Goal: Check status: Check status

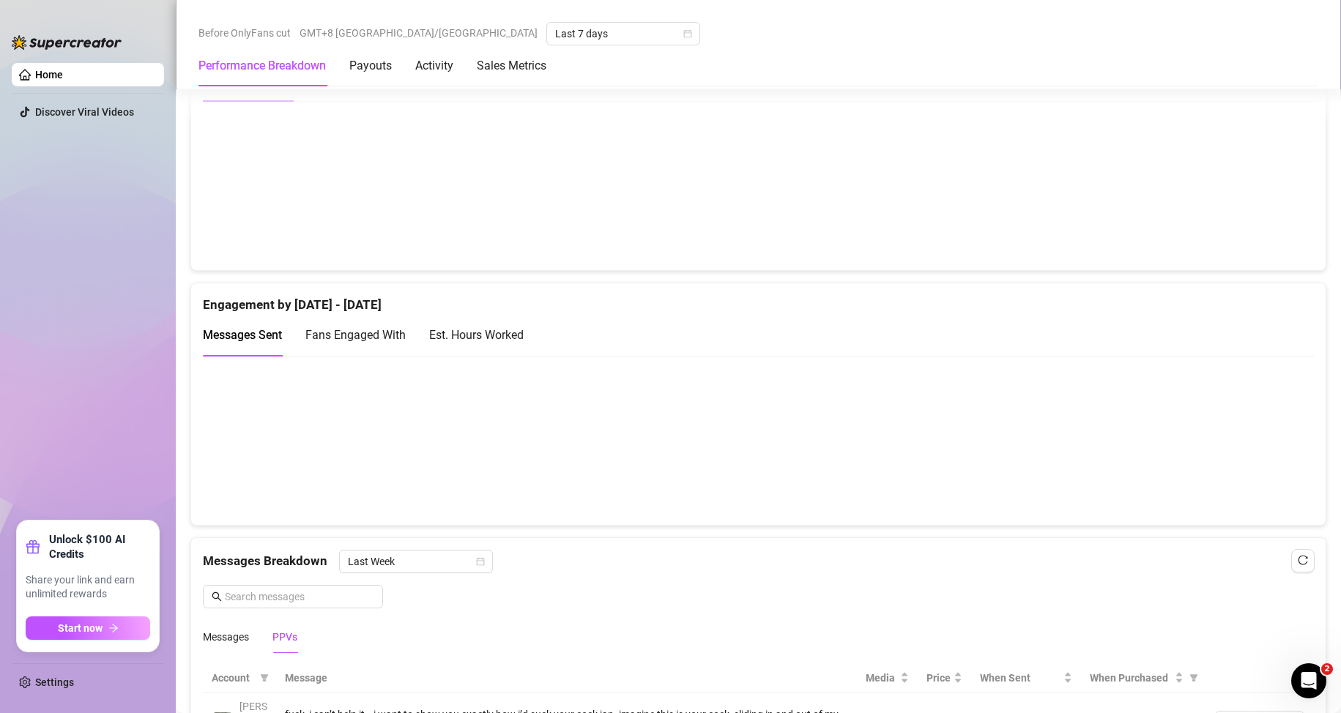
scroll to position [244, 0]
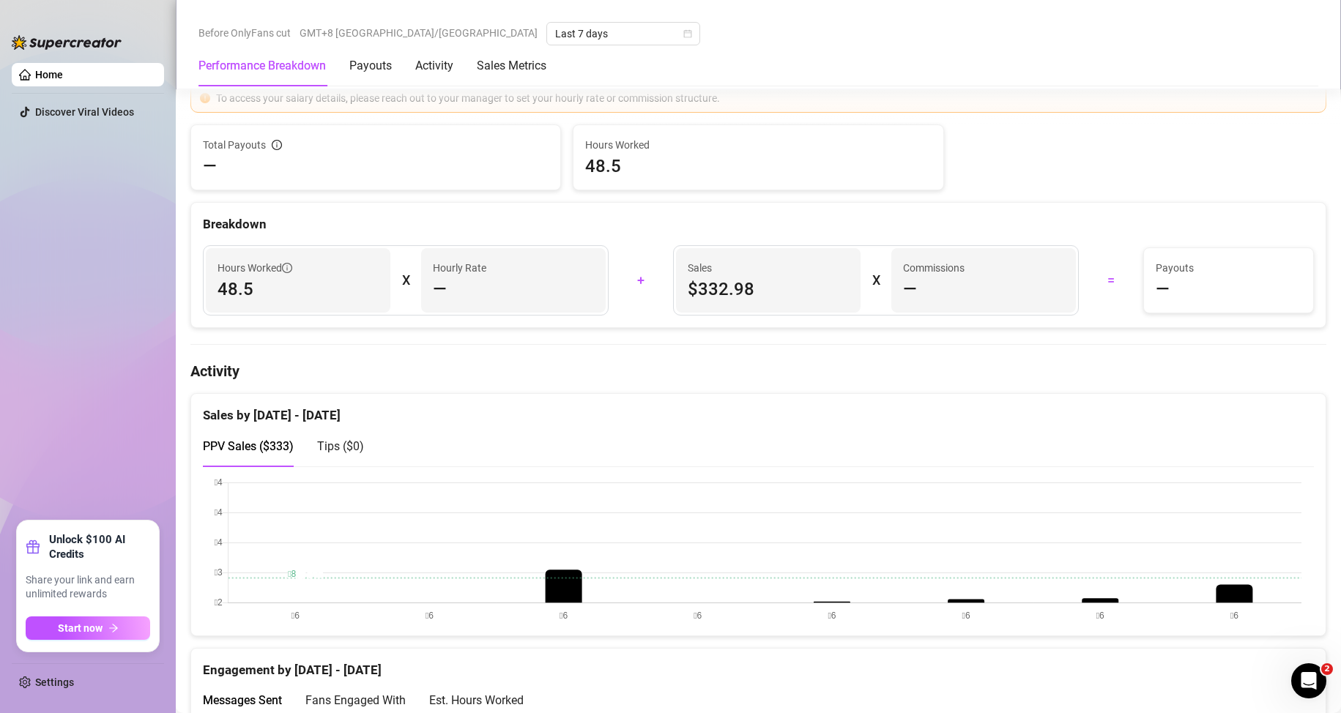
scroll to position [489, 0]
click at [372, 73] on div "Payouts" at bounding box center [370, 66] width 42 height 18
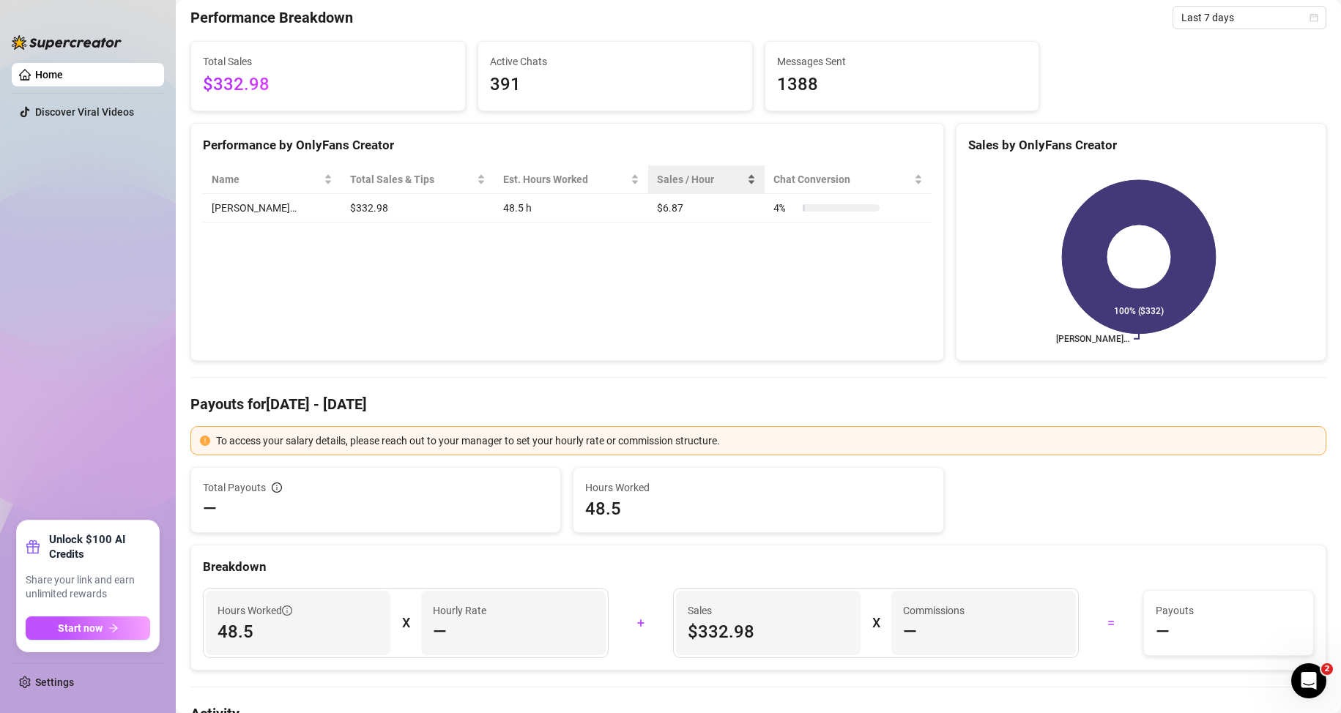
scroll to position [0, 0]
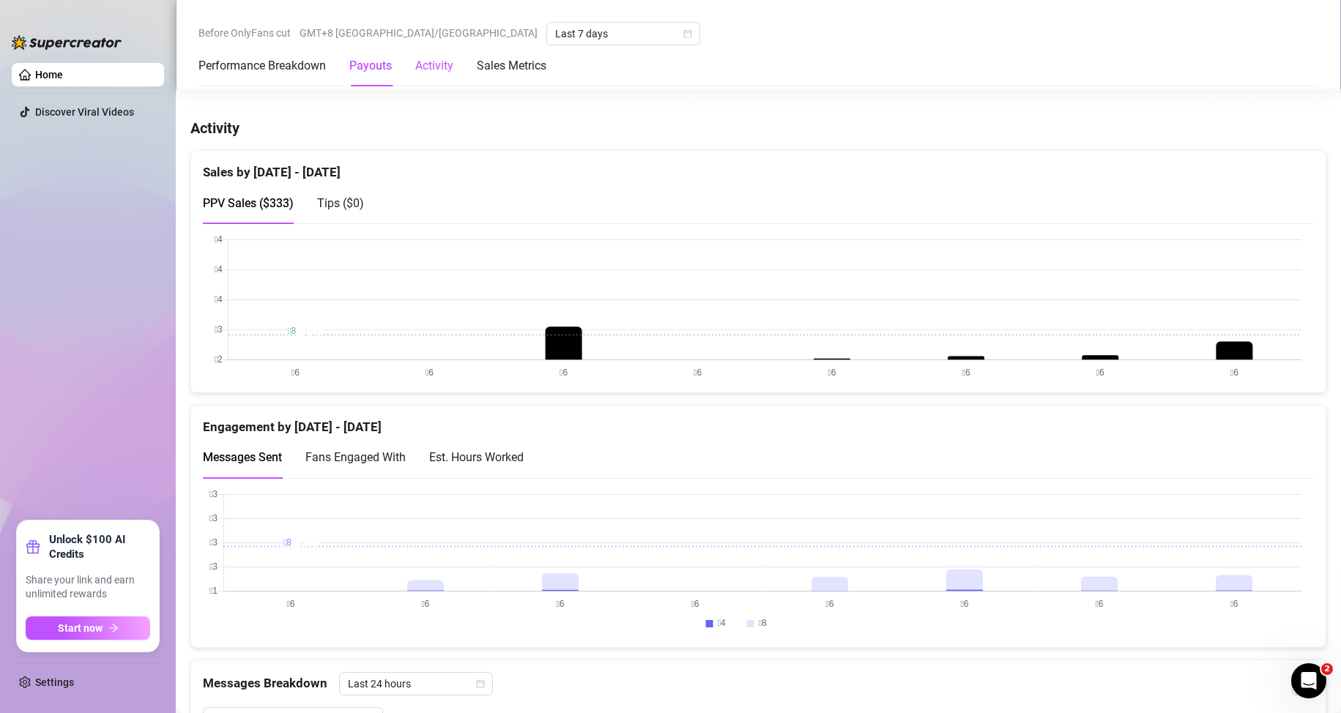
click at [437, 73] on div "Activity" at bounding box center [434, 66] width 38 height 18
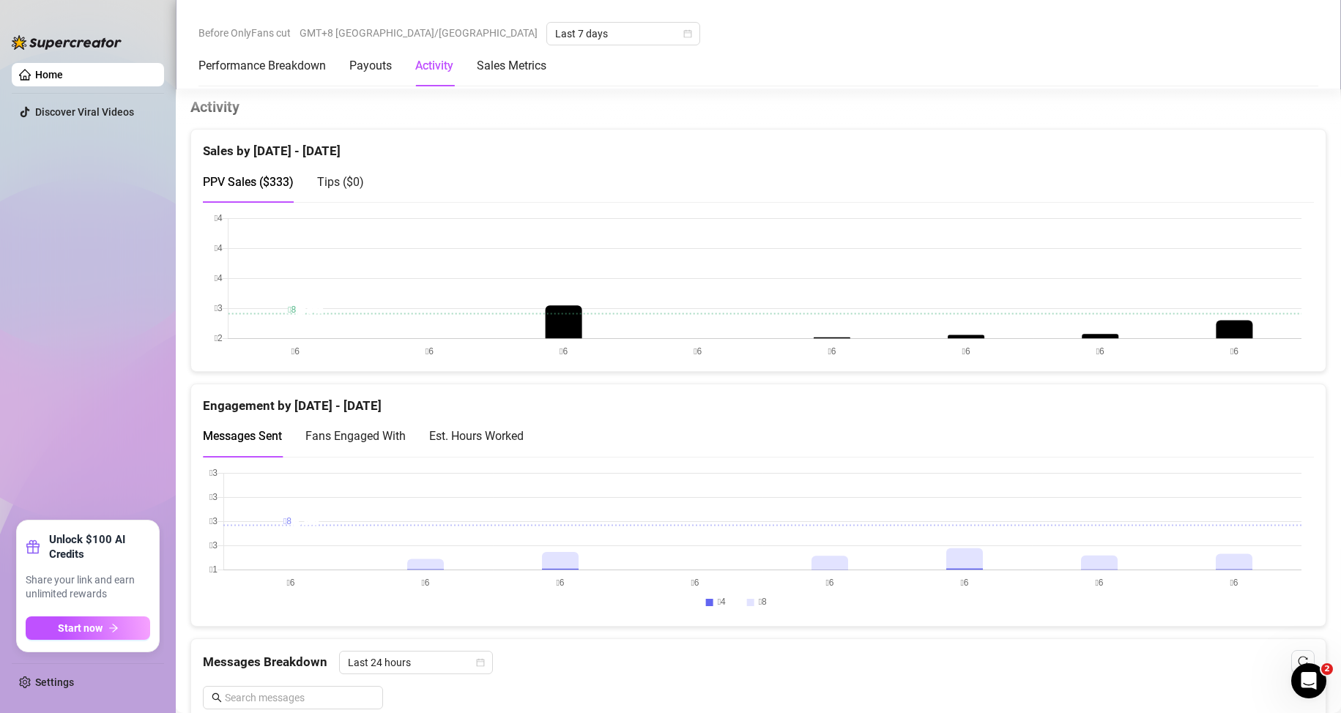
click at [344, 72] on div "Performance Breakdown Payouts Activity Sales Metrics" at bounding box center [372, 65] width 348 height 41
click at [373, 68] on div "Payouts" at bounding box center [370, 66] width 42 height 18
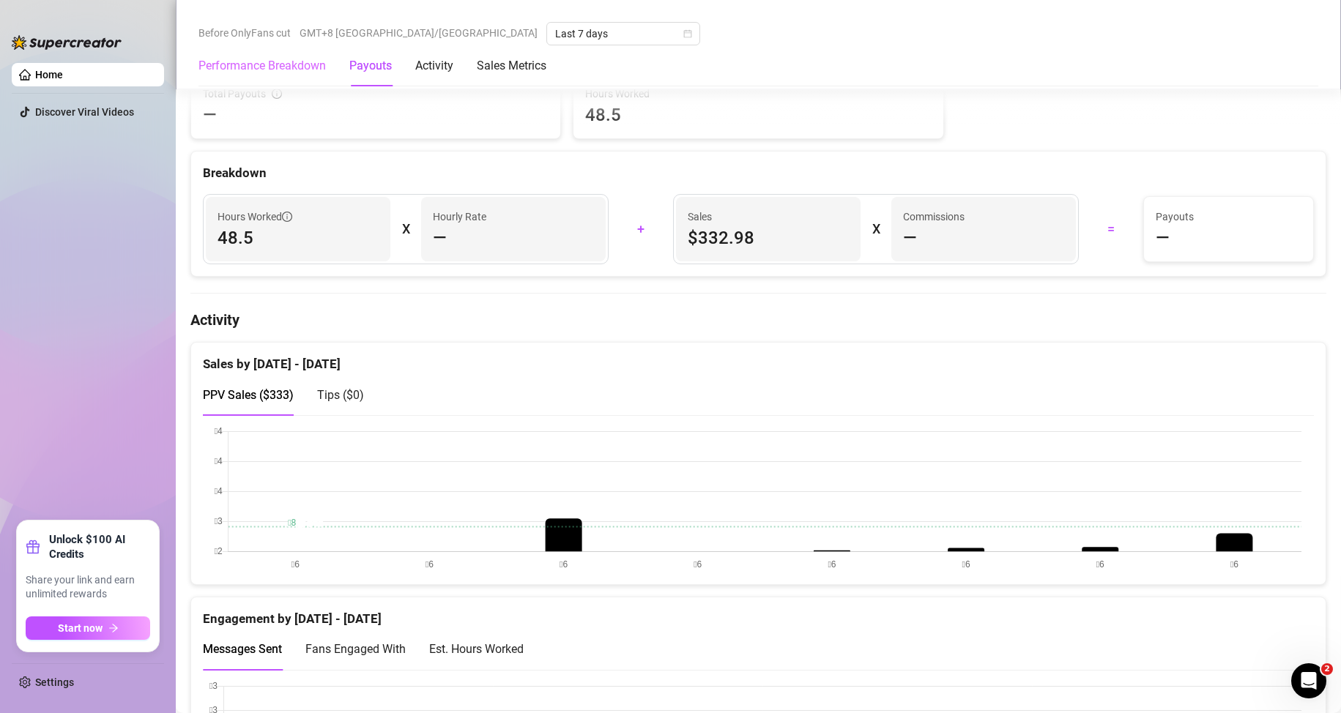
scroll to position [444, 0]
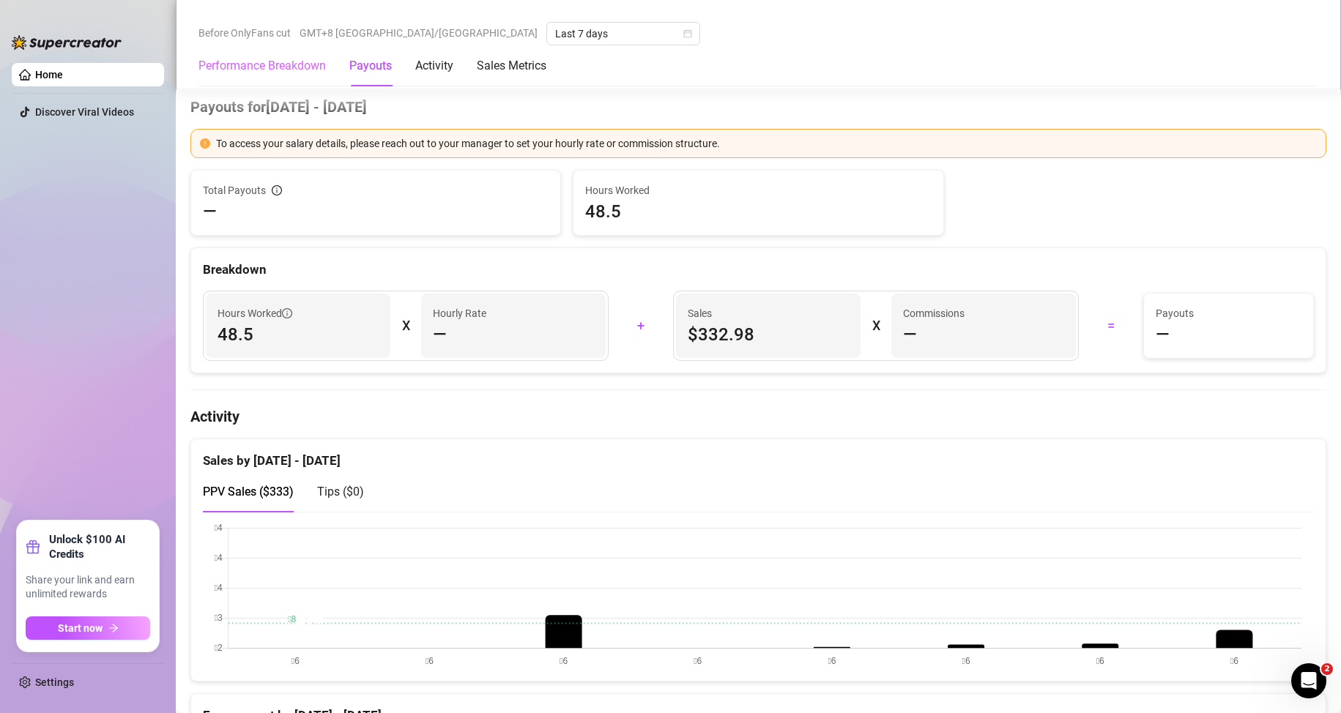
click at [279, 86] on div "Before OnlyFans cut GMT+8 [GEOGRAPHIC_DATA]/[GEOGRAPHIC_DATA] Last 7 days Perfo…" at bounding box center [758, 44] width 1165 height 89
click at [297, 81] on div "Performance Breakdown" at bounding box center [261, 65] width 127 height 41
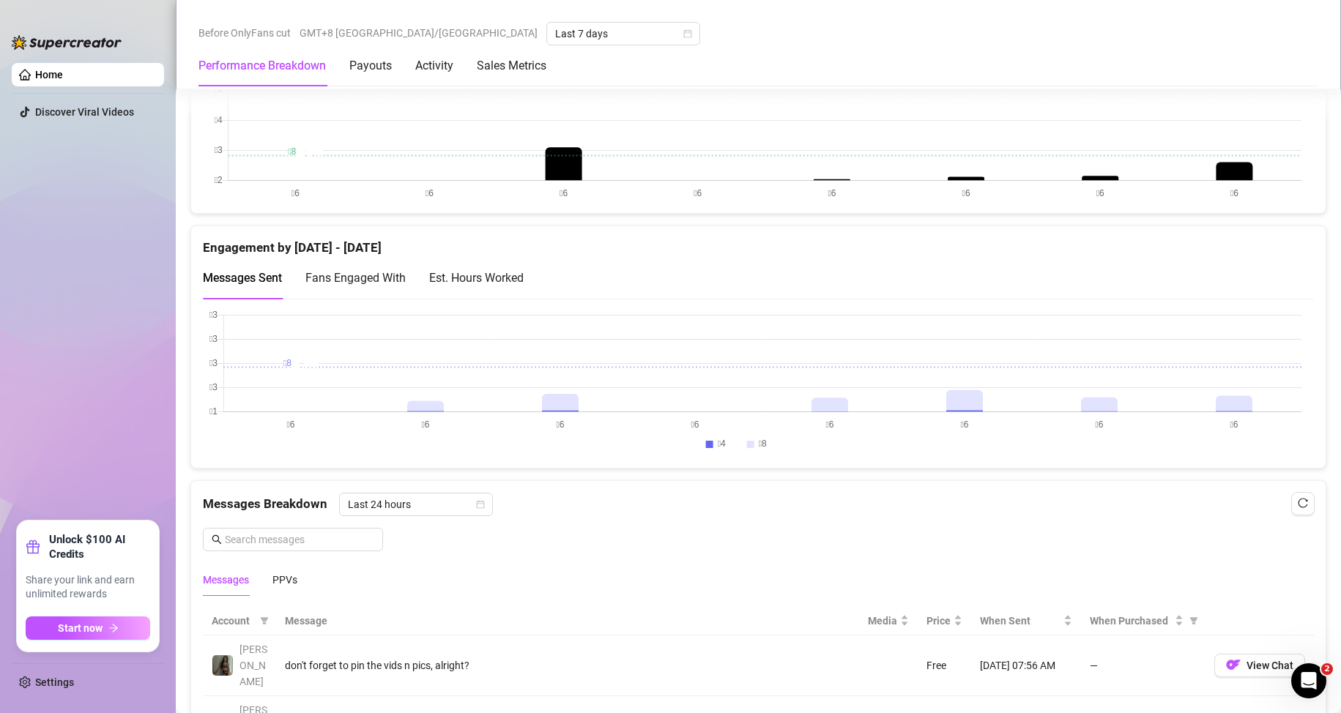
scroll to position [1278, 0]
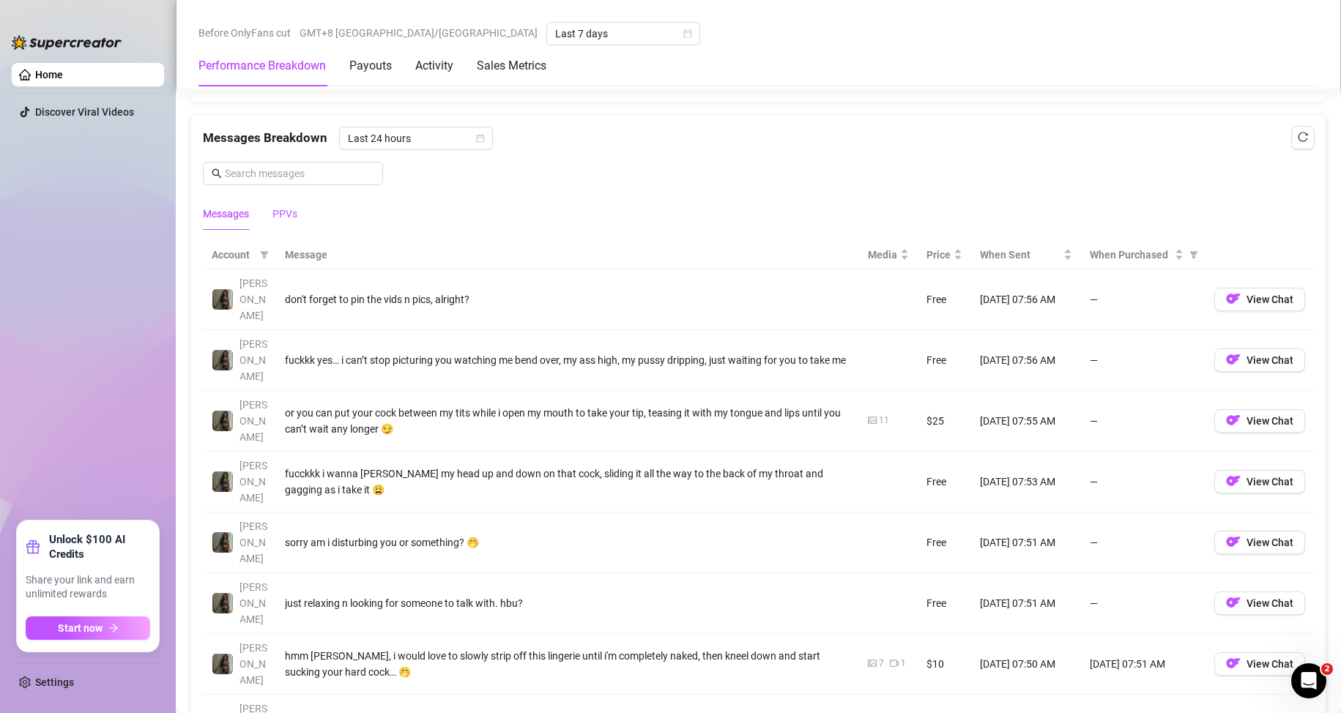
click at [294, 206] on div "PPVs" at bounding box center [284, 214] width 25 height 16
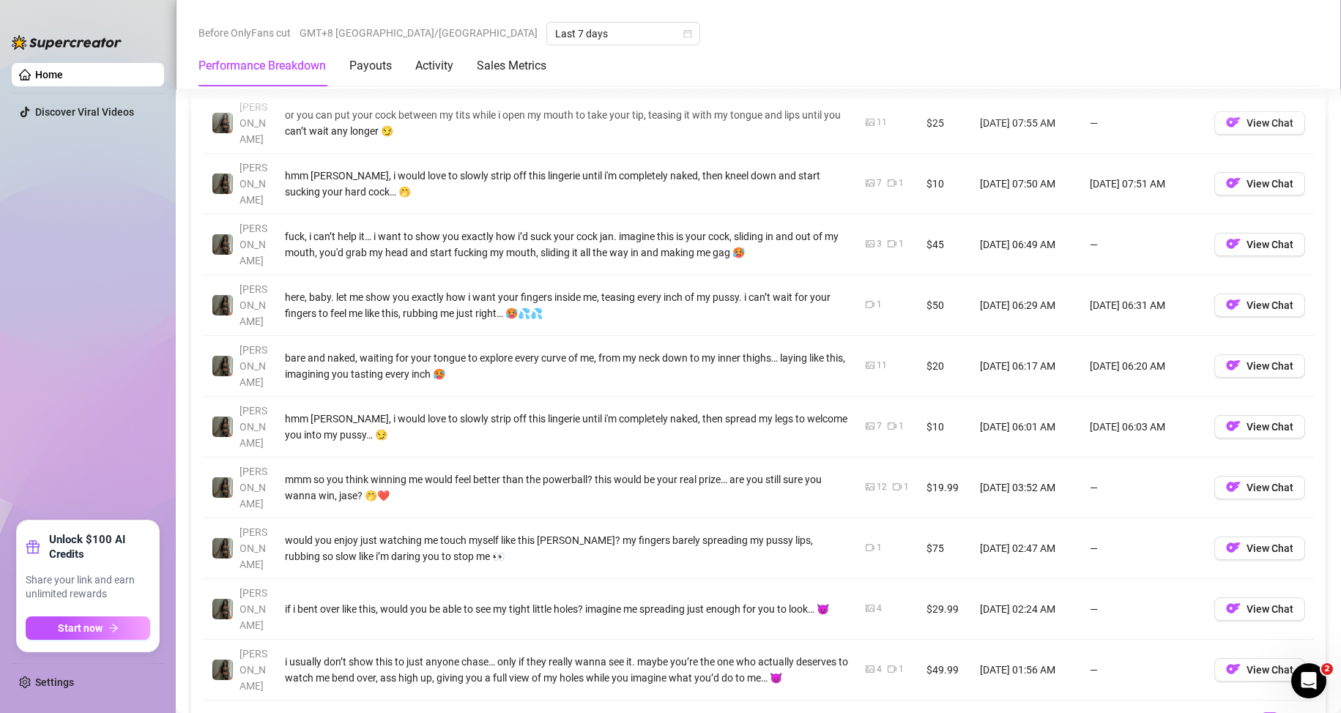
scroll to position [1644, 0]
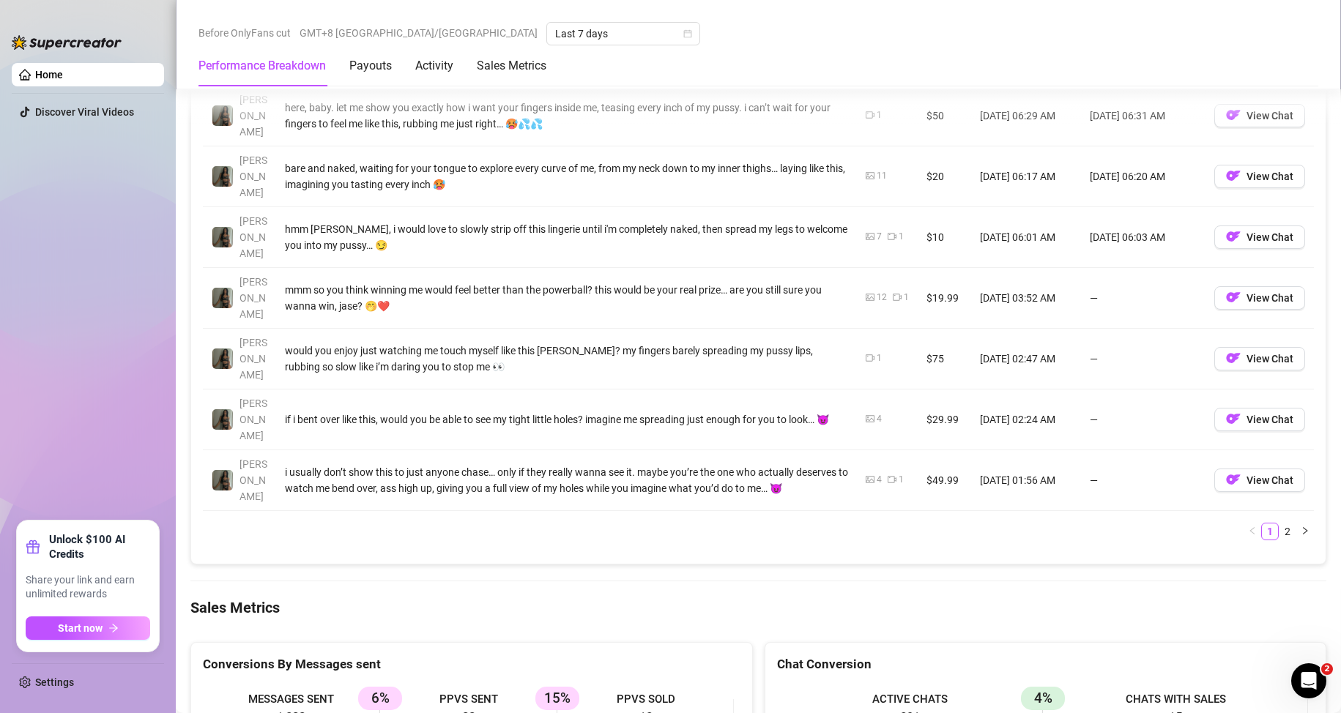
click at [1288, 396] on div "Account Message Media Price When Sent When Purchased [PERSON_NAME] or you can p…" at bounding box center [758, 214] width 1111 height 678
click at [1296, 523] on button "button" at bounding box center [1305, 532] width 18 height 18
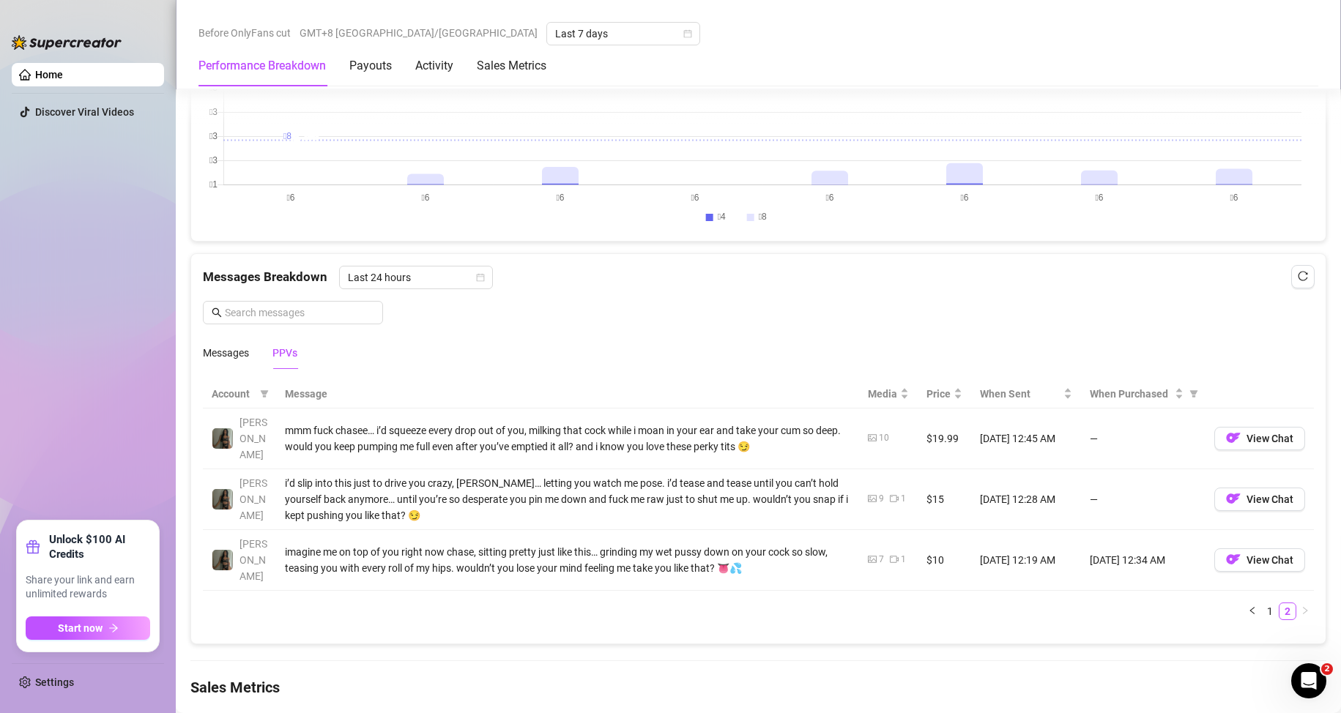
scroll to position [1133, 0]
